Goal: Task Accomplishment & Management: Manage account settings

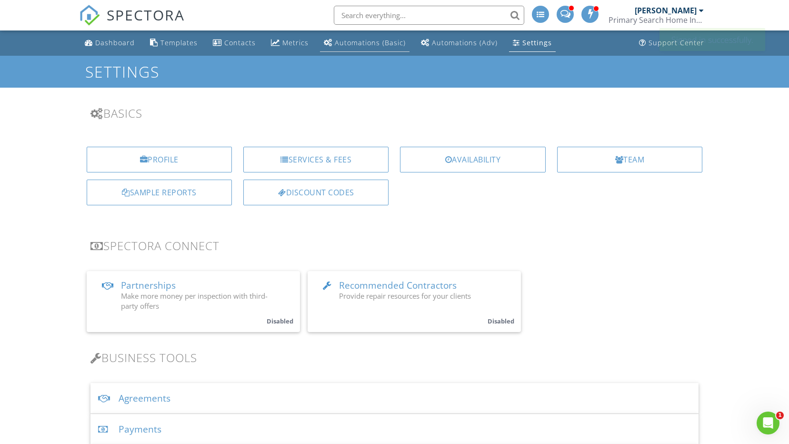
click at [357, 41] on div "Automations (Basic)" at bounding box center [370, 42] width 71 height 9
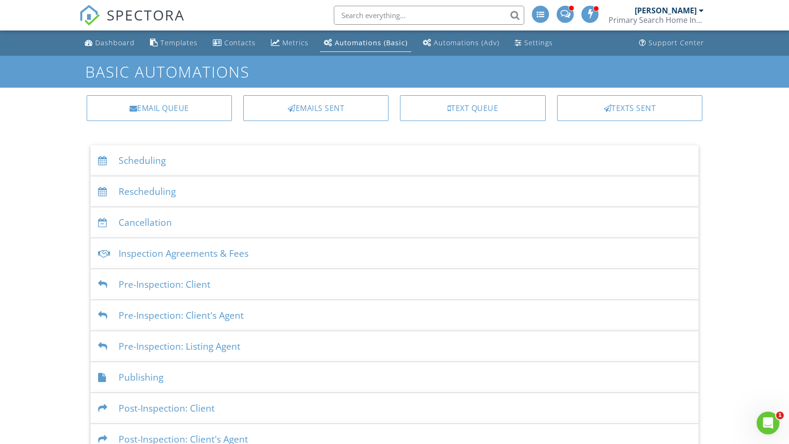
click at [154, 159] on div "Scheduling" at bounding box center [394, 160] width 608 height 31
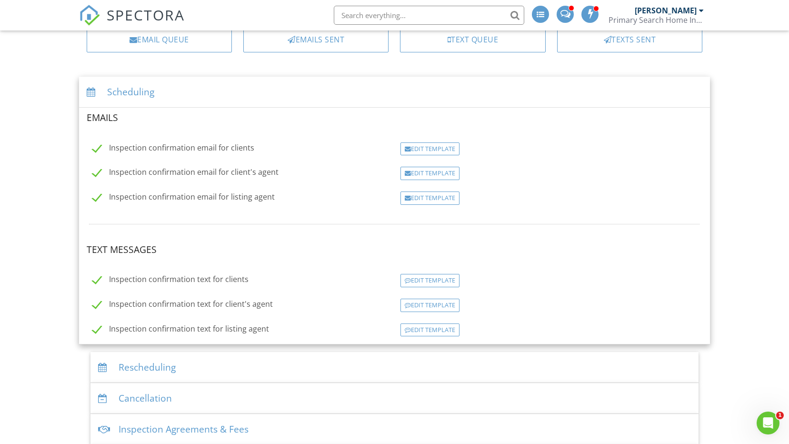
scroll to position [143, 0]
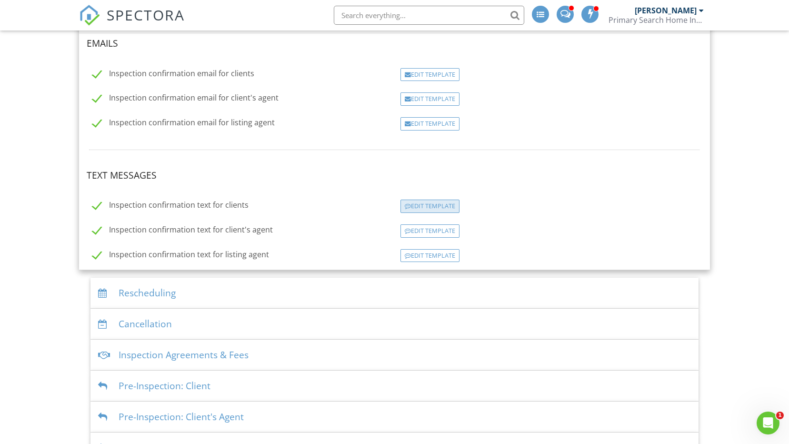
click at [440, 208] on div "Edit Template" at bounding box center [429, 205] width 59 height 13
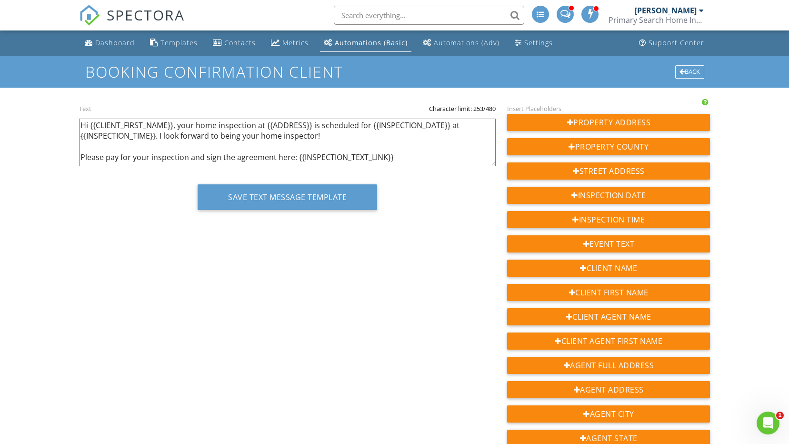
click at [419, 163] on textarea "Hi {{CLIENT_FIRST_NAME}}, your home inspection at {{ADDRESS}} is scheduled for …" at bounding box center [287, 143] width 417 height 48
paste textarea "This is an automated message from Ron Glasscock with Inspections South, Inc. Pl…"
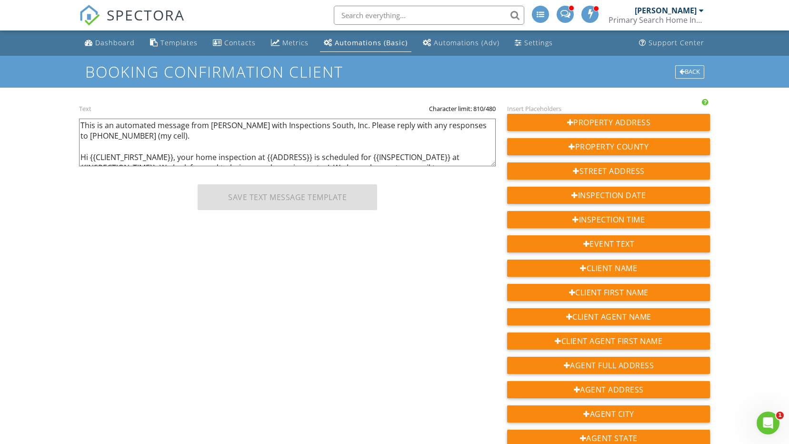
drag, startPoint x: 210, startPoint y: 123, endPoint x: 258, endPoint y: 128, distance: 47.8
click at [258, 128] on textarea "Hi {{CLIENT_FIRST_NAME}}, your home inspection at {{ADDRESS}} is scheduled for …" at bounding box center [287, 143] width 417 height 48
drag, startPoint x: 271, startPoint y: 124, endPoint x: 348, endPoint y: 123, distance: 76.6
click at [348, 123] on textarea "Hi {{CLIENT_FIRST_NAME}}, your home inspection at {{ADDRESS}} is scheduled for …" at bounding box center [287, 143] width 417 height 48
drag, startPoint x: 127, startPoint y: 136, endPoint x: 176, endPoint y: 134, distance: 48.6
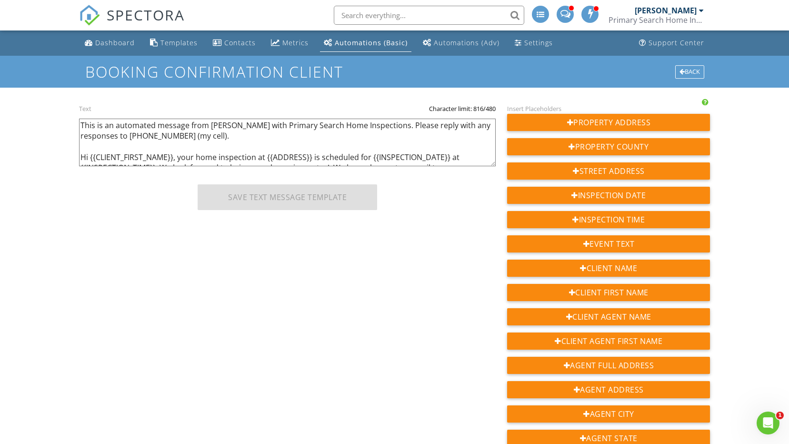
click at [176, 134] on textarea "Hi {{CLIENT_FIRST_NAME}}, your home inspection at {{ADDRESS}} is scheduled for …" at bounding box center [287, 143] width 417 height 48
click at [247, 134] on textarea "Hi {{CLIENT_FIRST_NAME}}, your home inspection at {{ADDRESS}} is scheduled for …" at bounding box center [287, 143] width 417 height 48
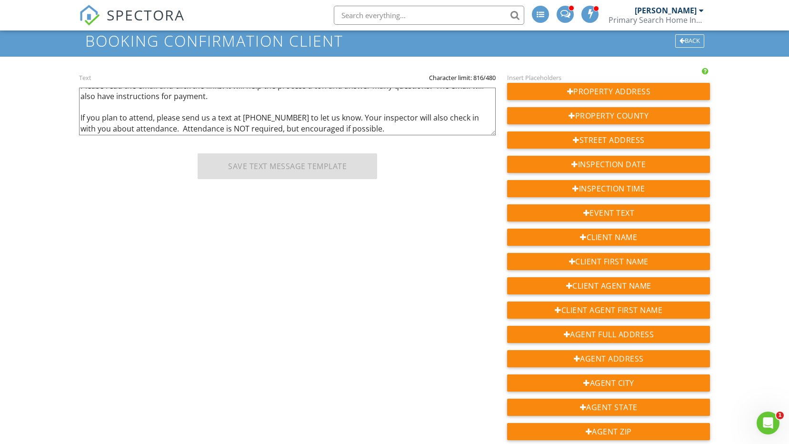
scroll to position [48, 0]
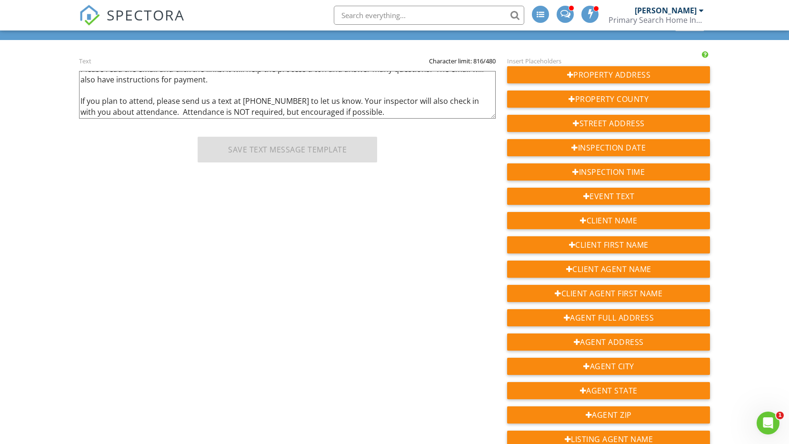
drag, startPoint x: 241, startPoint y: 100, endPoint x: 288, endPoint y: 101, distance: 47.6
click at [288, 101] on textarea "Hi {{CLIENT_FIRST_NAME}}, your home inspection at {{ADDRESS}} is scheduled for …" at bounding box center [287, 95] width 417 height 48
click at [392, 109] on textarea "Hi {{CLIENT_FIRST_NAME}}, your home inspection at {{ADDRESS}} is scheduled for …" at bounding box center [287, 95] width 417 height 48
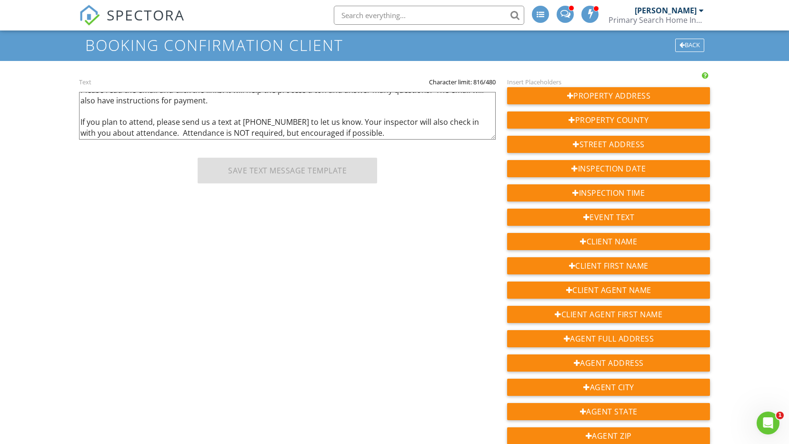
scroll to position [0, 0]
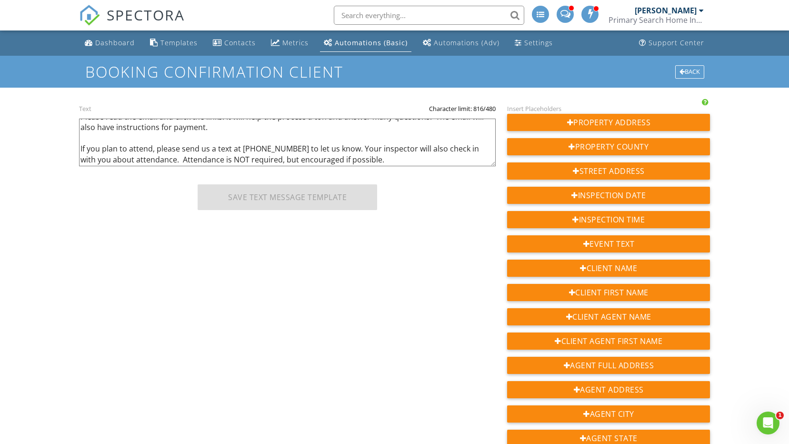
type textarea "This is an automated message from Cory Lamon with Primary Search Home Inspectio…"
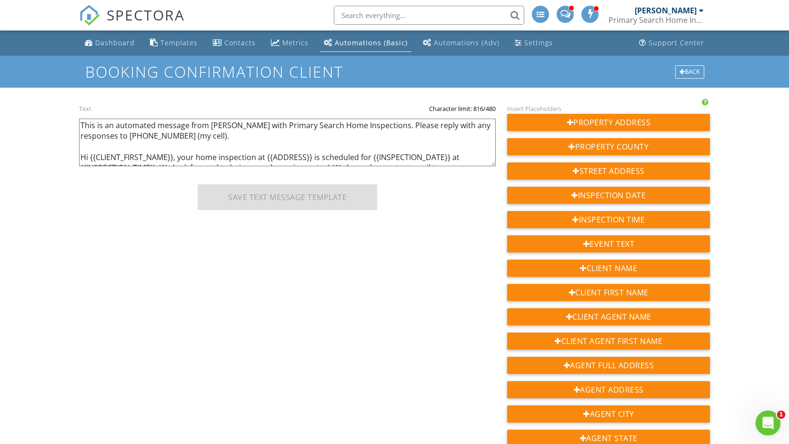
click at [762, 418] on icon "Open Intercom Messenger" at bounding box center [767, 422] width 16 height 16
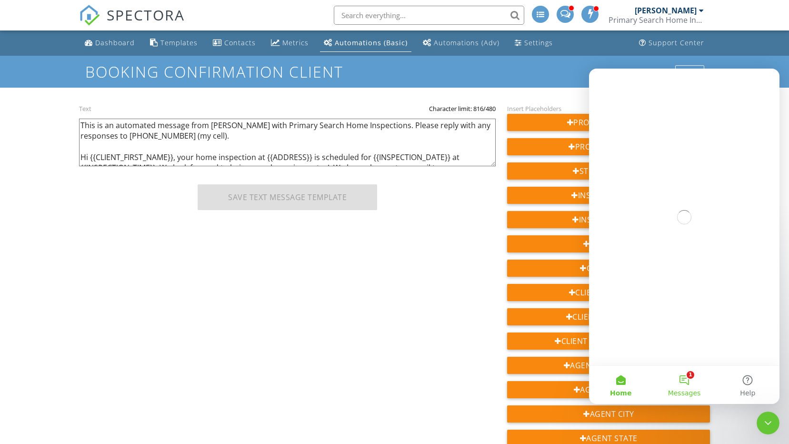
click at [686, 380] on button "1 Messages" at bounding box center [683, 385] width 63 height 38
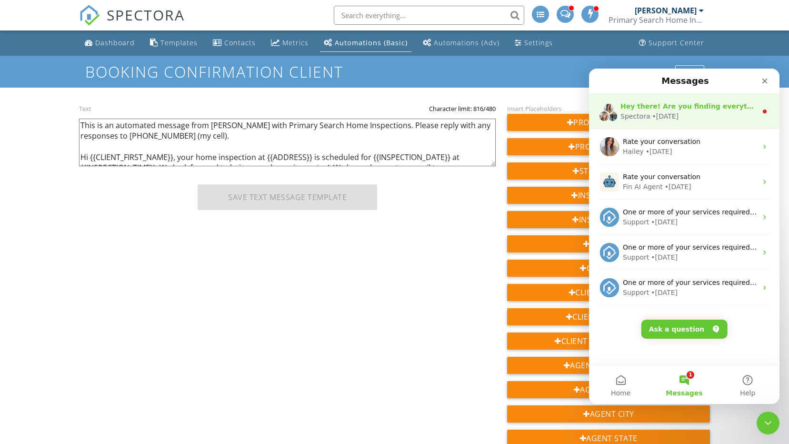
click at [692, 109] on span "Hey there! Are you finding everything you need as you're looking around? 👀" at bounding box center [765, 106] width 290 height 8
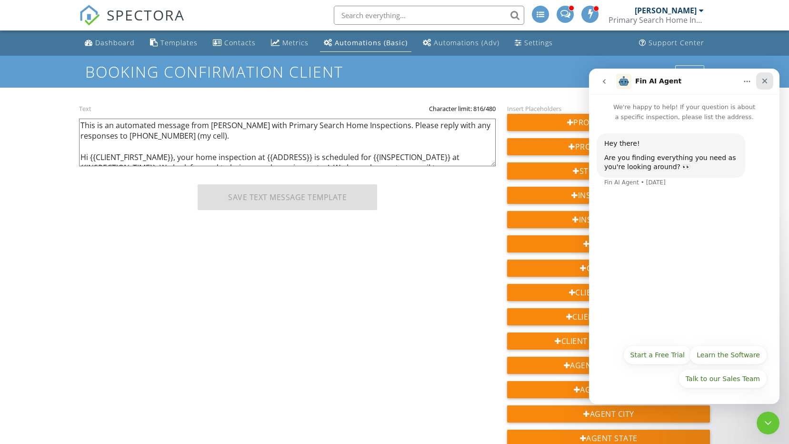
click at [761, 77] on icon "Close" at bounding box center [765, 81] width 8 height 8
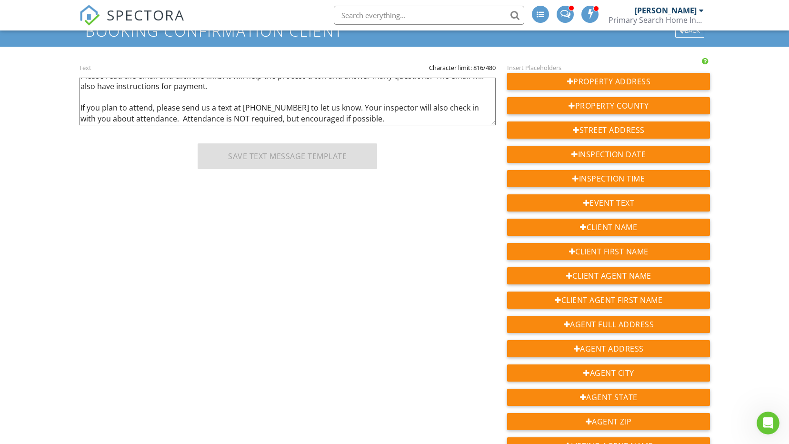
scroll to position [143, 0]
